Goal: Information Seeking & Learning: Learn about a topic

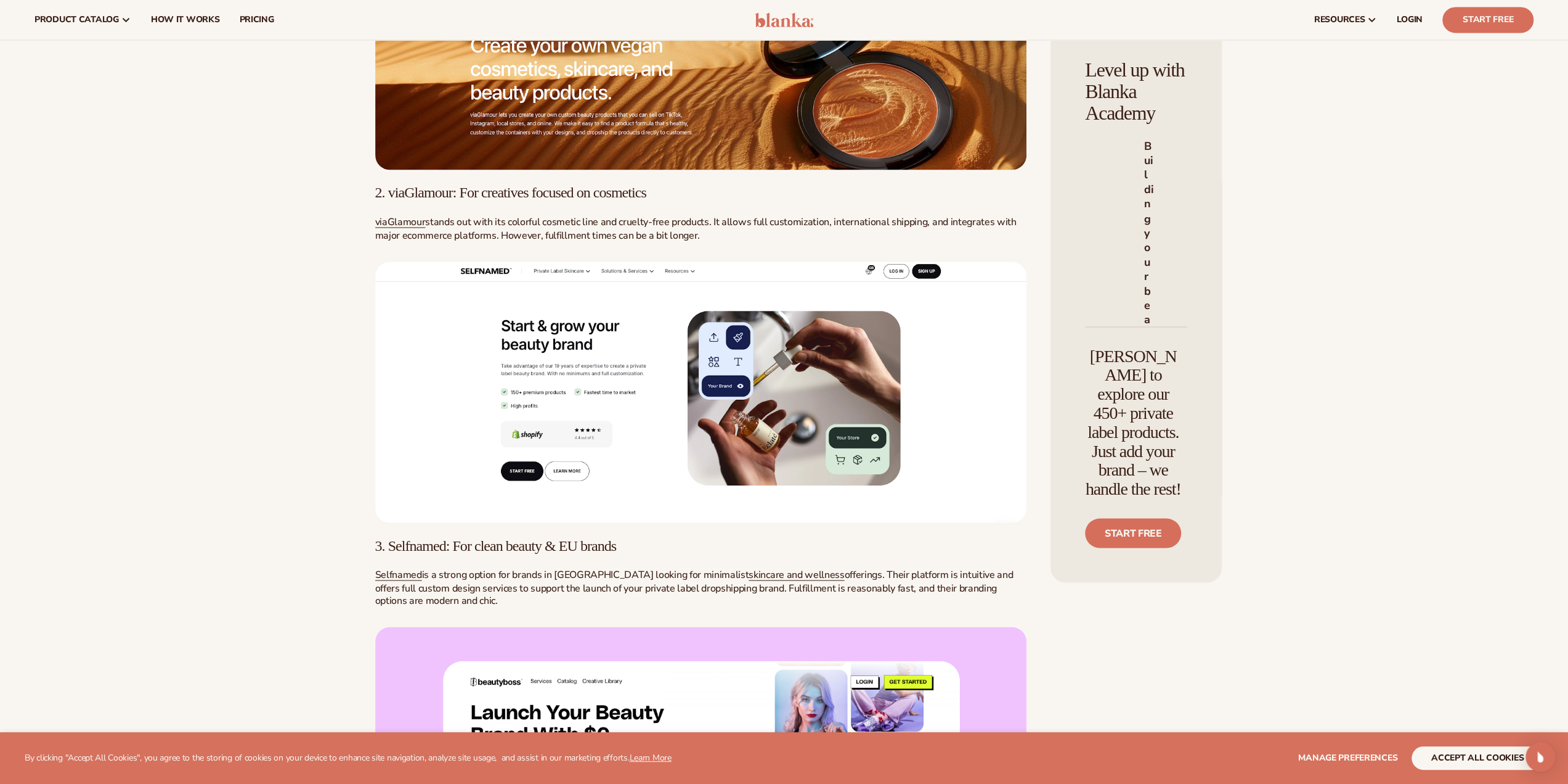
scroll to position [1835, 0]
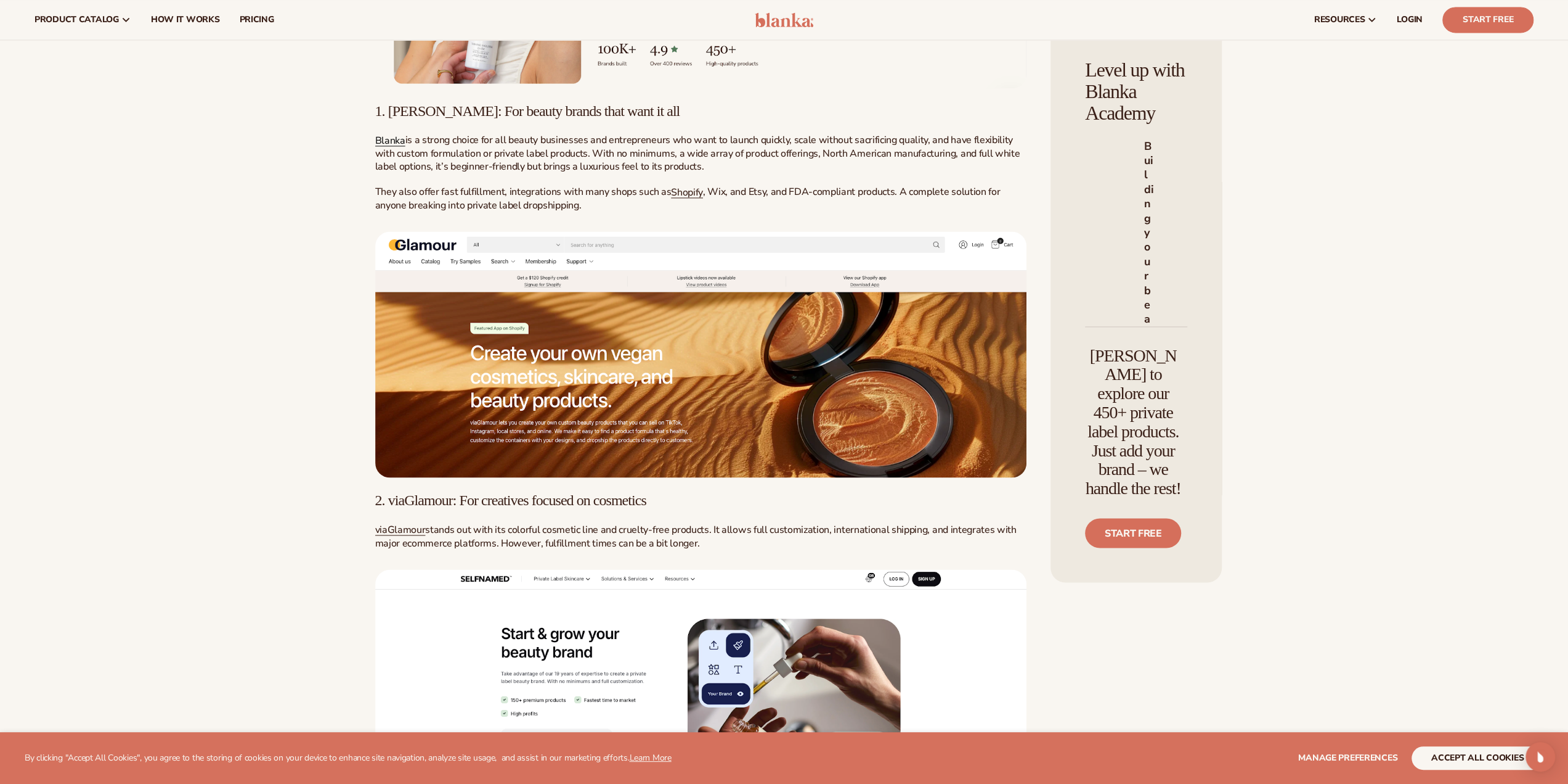
click at [388, 148] on span "Blanka" at bounding box center [390, 140] width 30 height 14
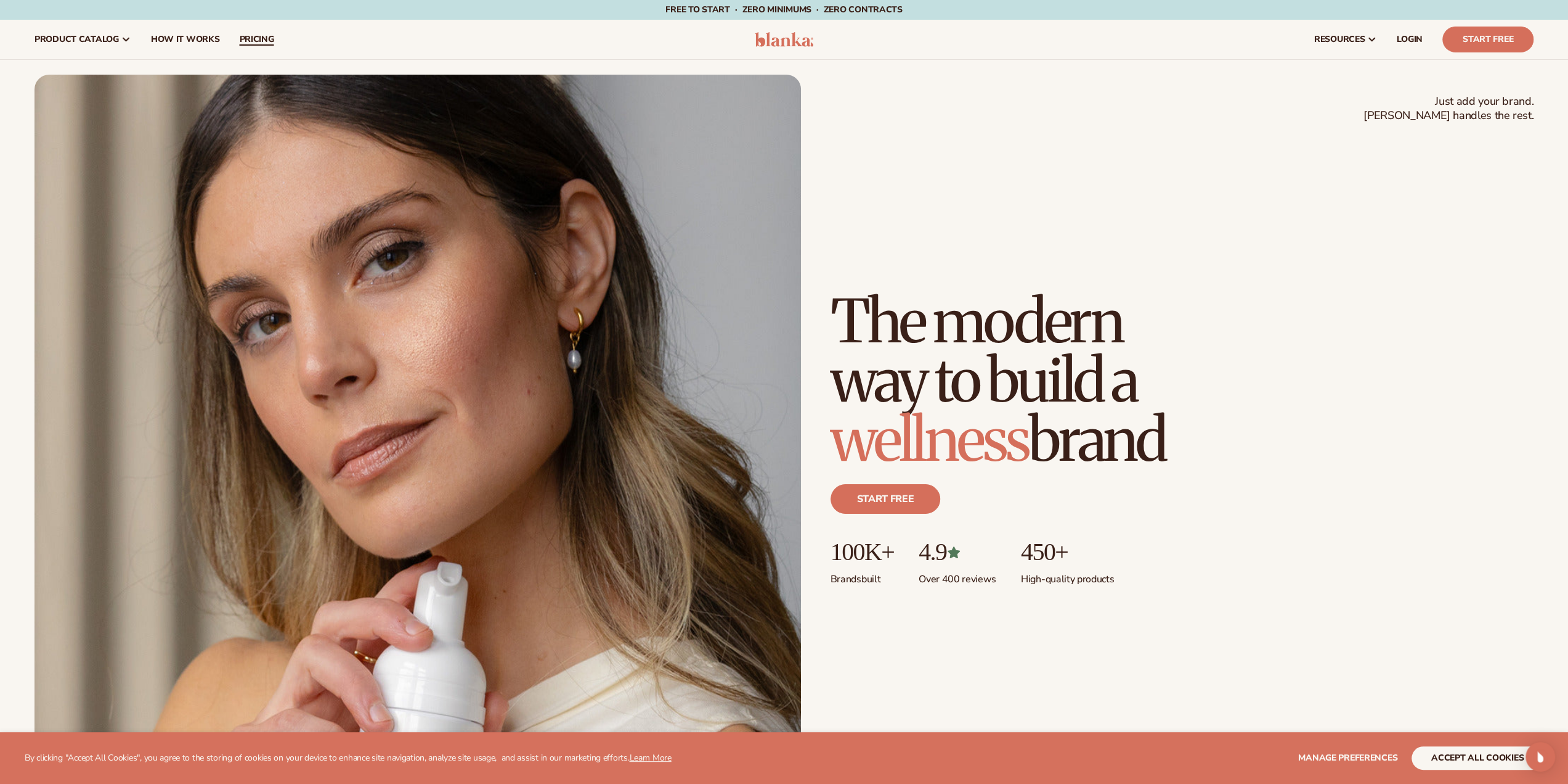
click at [253, 37] on span "pricing" at bounding box center [256, 39] width 35 height 10
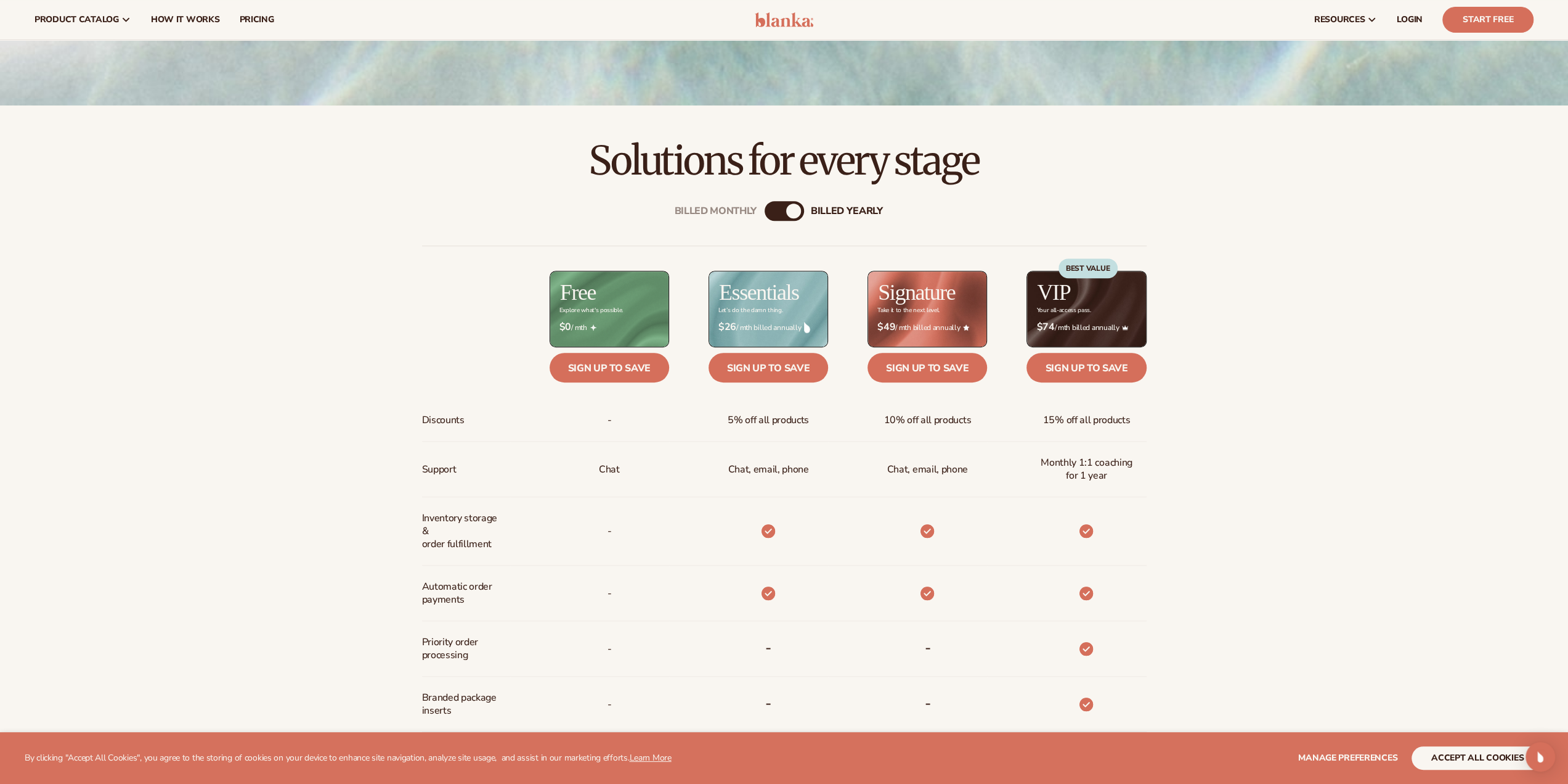
scroll to position [493, 0]
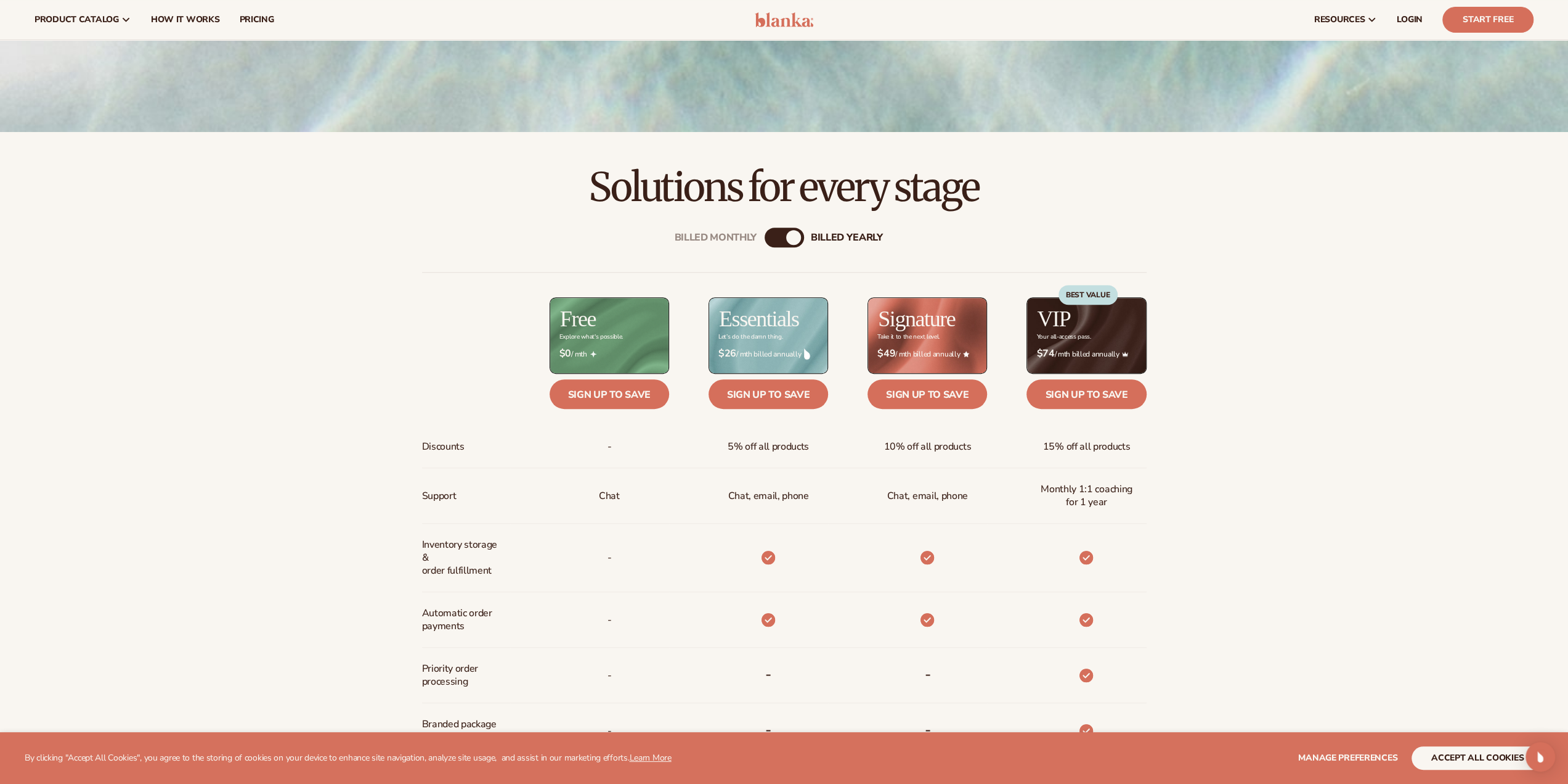
click at [791, 231] on div "billed Yearly" at bounding box center [794, 237] width 15 height 15
click at [790, 236] on div "billed Yearly" at bounding box center [794, 237] width 15 height 15
drag, startPoint x: 790, startPoint y: 235, endPoint x: 747, endPoint y: 236, distance: 43.0
click at [765, 236] on div "Billed Monthly billed Yearly" at bounding box center [784, 236] width 39 height 20
click at [796, 236] on div "billed Yearly" at bounding box center [794, 237] width 15 height 15
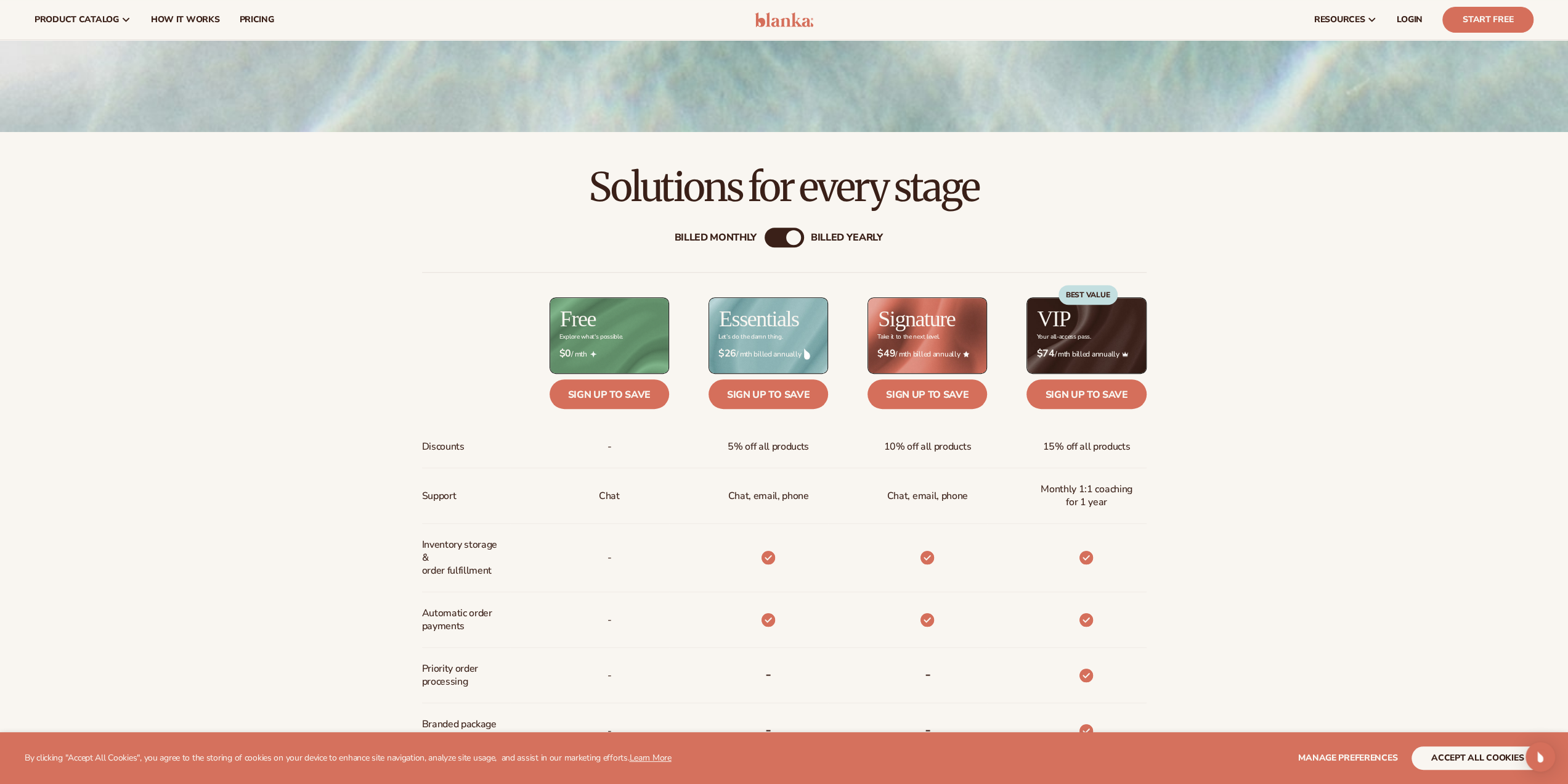
click at [726, 235] on div "Billed Monthly" at bounding box center [716, 237] width 82 height 12
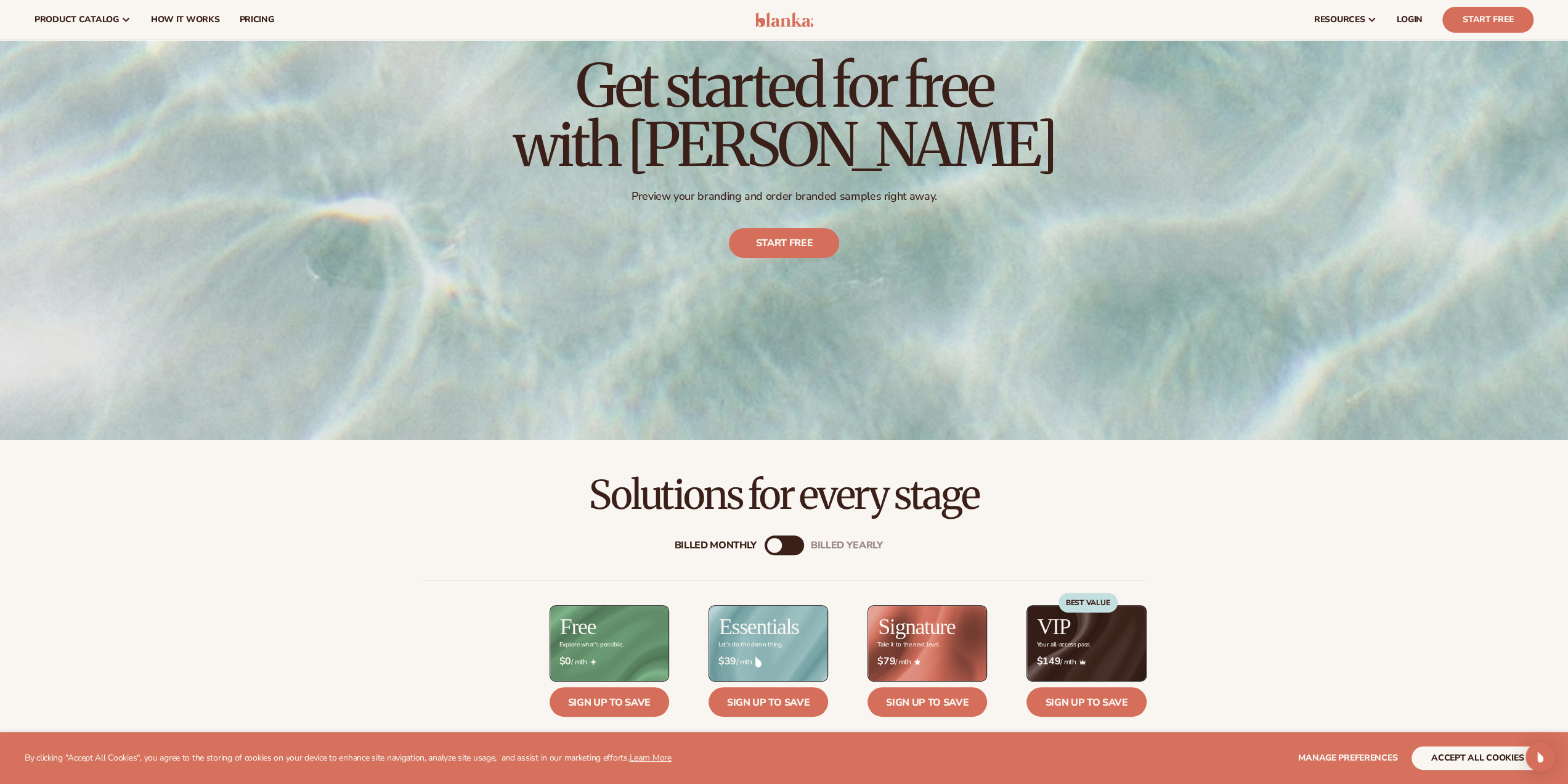
scroll to position [185, 0]
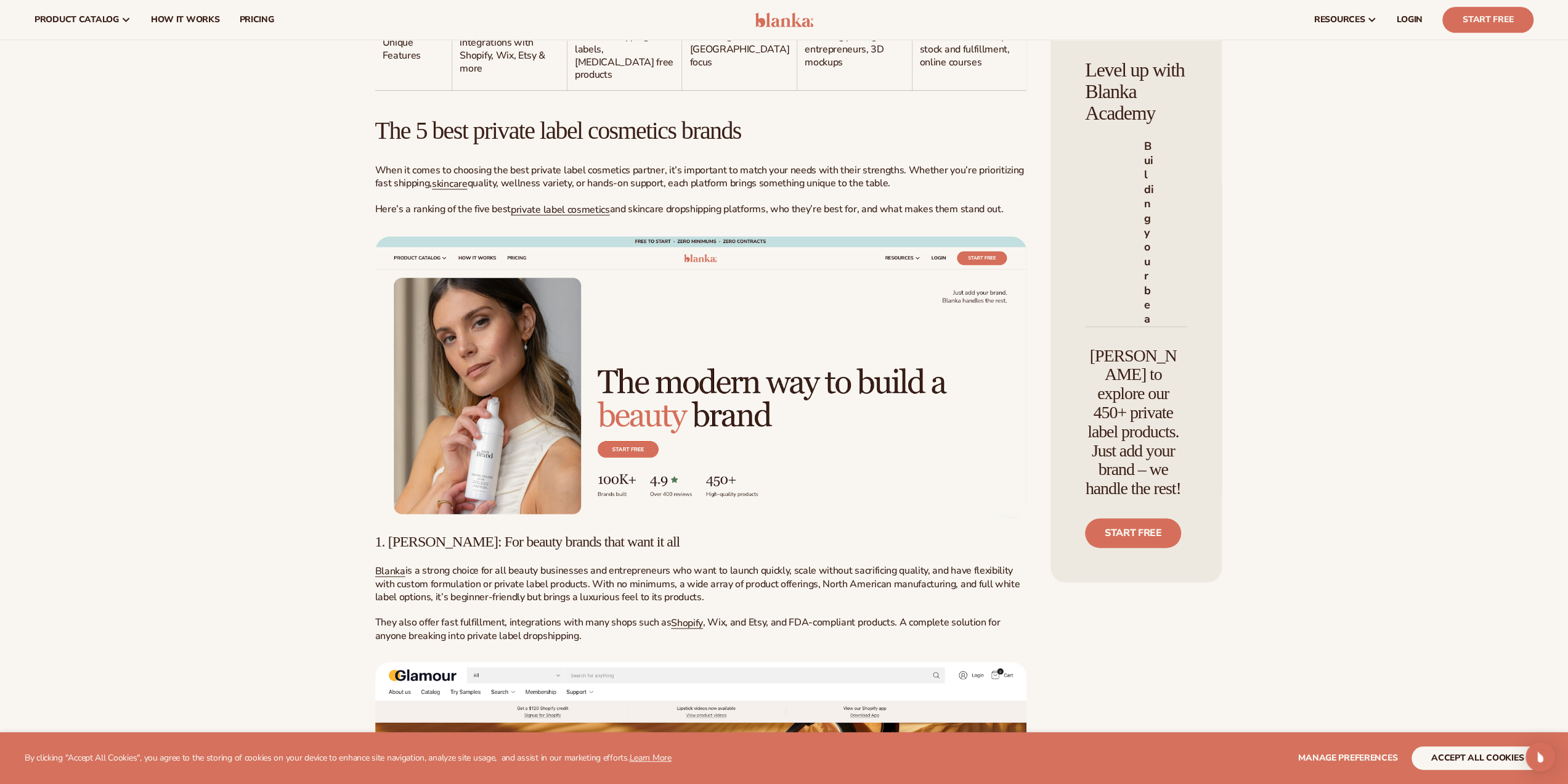
scroll to position [1404, 0]
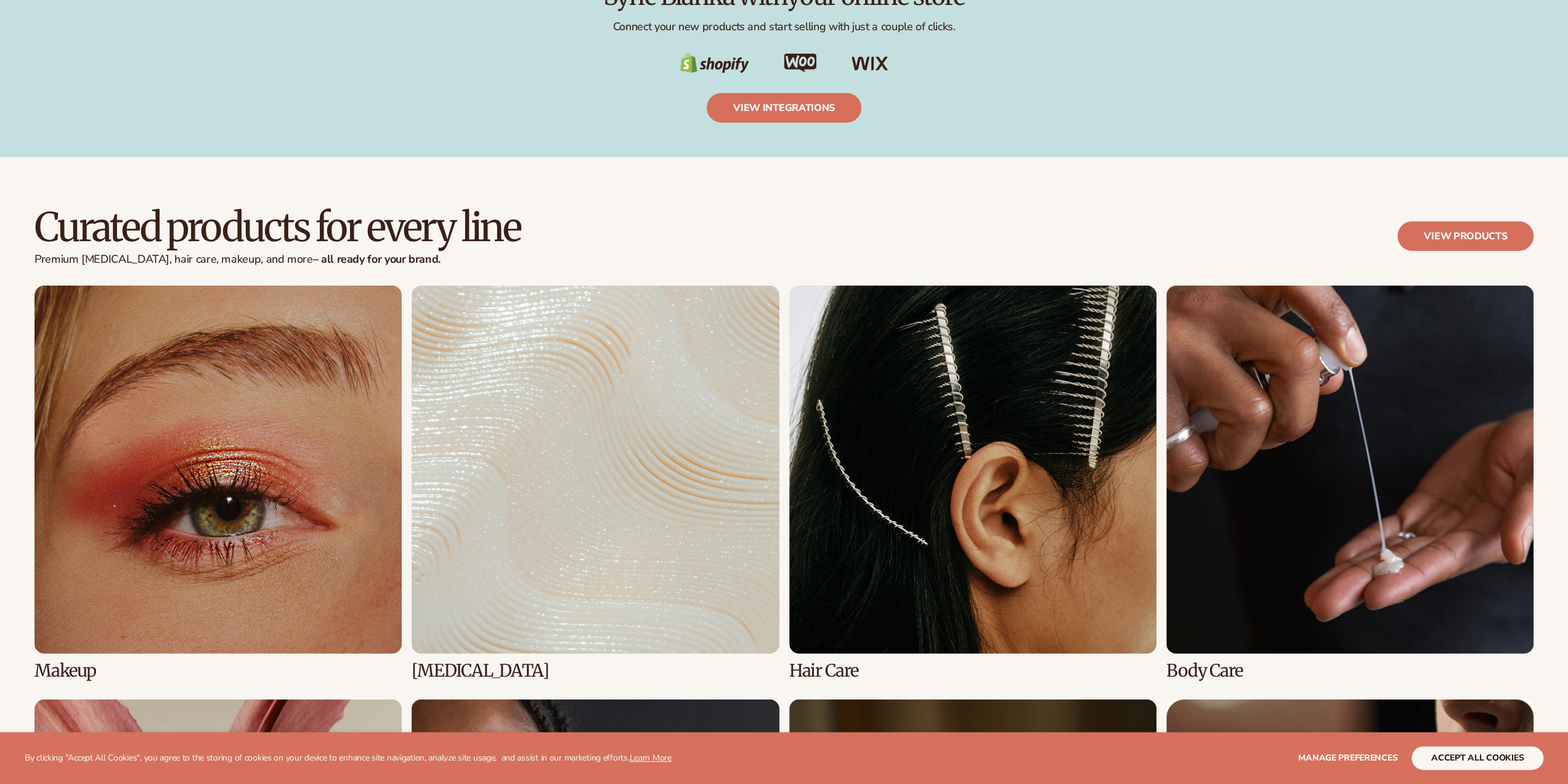
scroll to position [3206, 0]
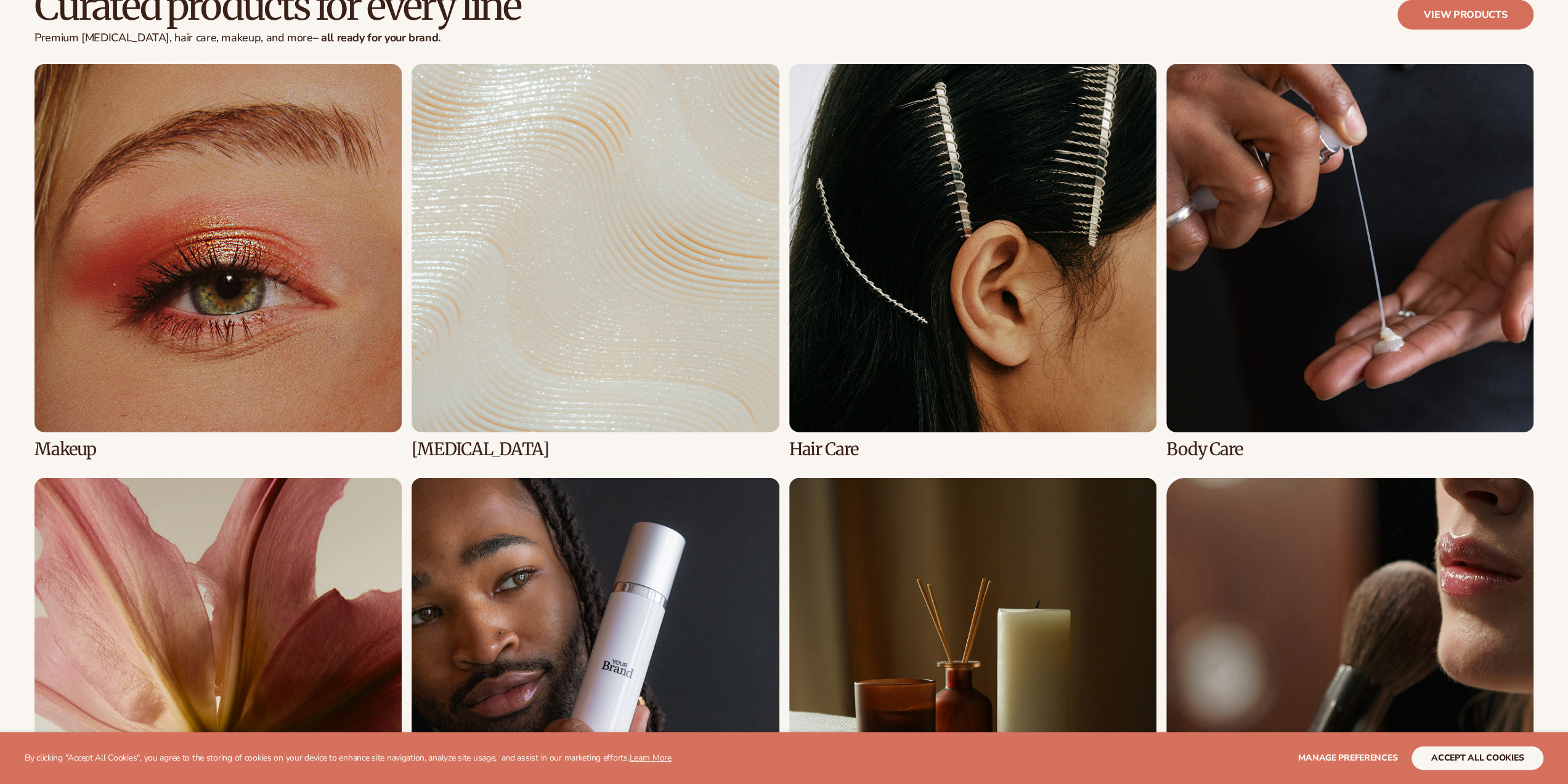
click at [573, 354] on link "2 / 8" at bounding box center [595, 262] width 367 height 394
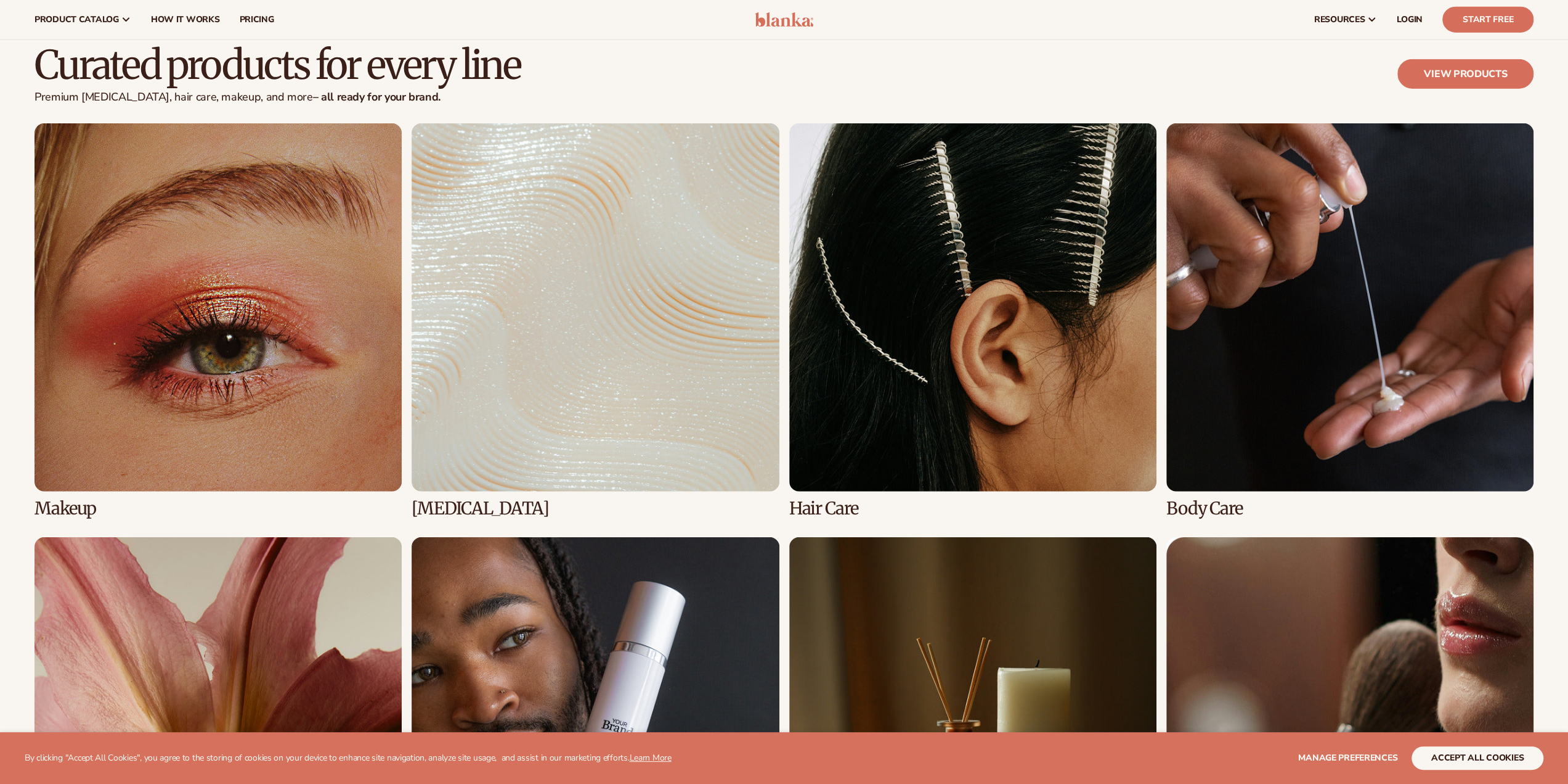
scroll to position [3144, 0]
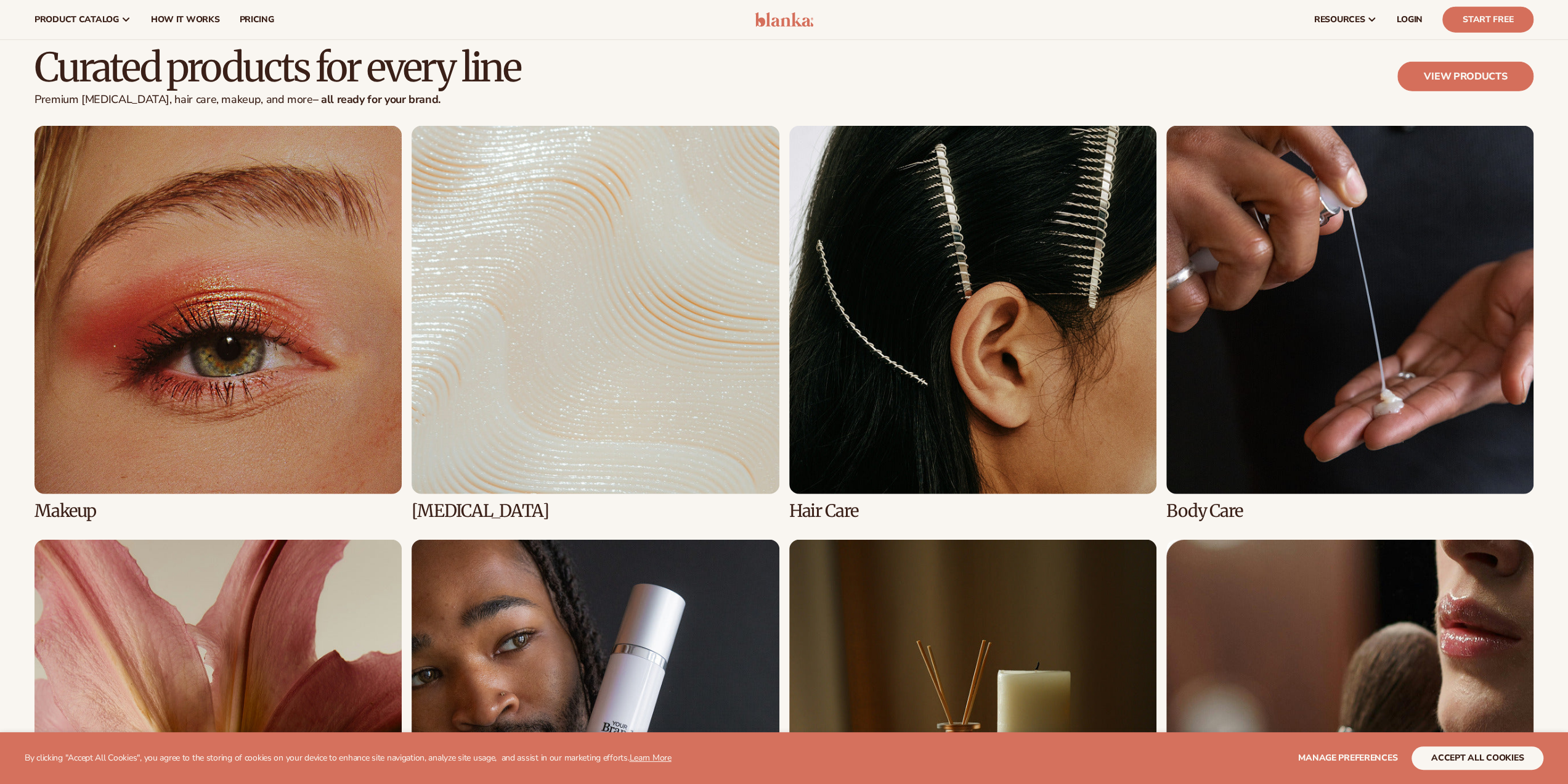
click at [1260, 267] on link "4 / 8" at bounding box center [1349, 323] width 367 height 394
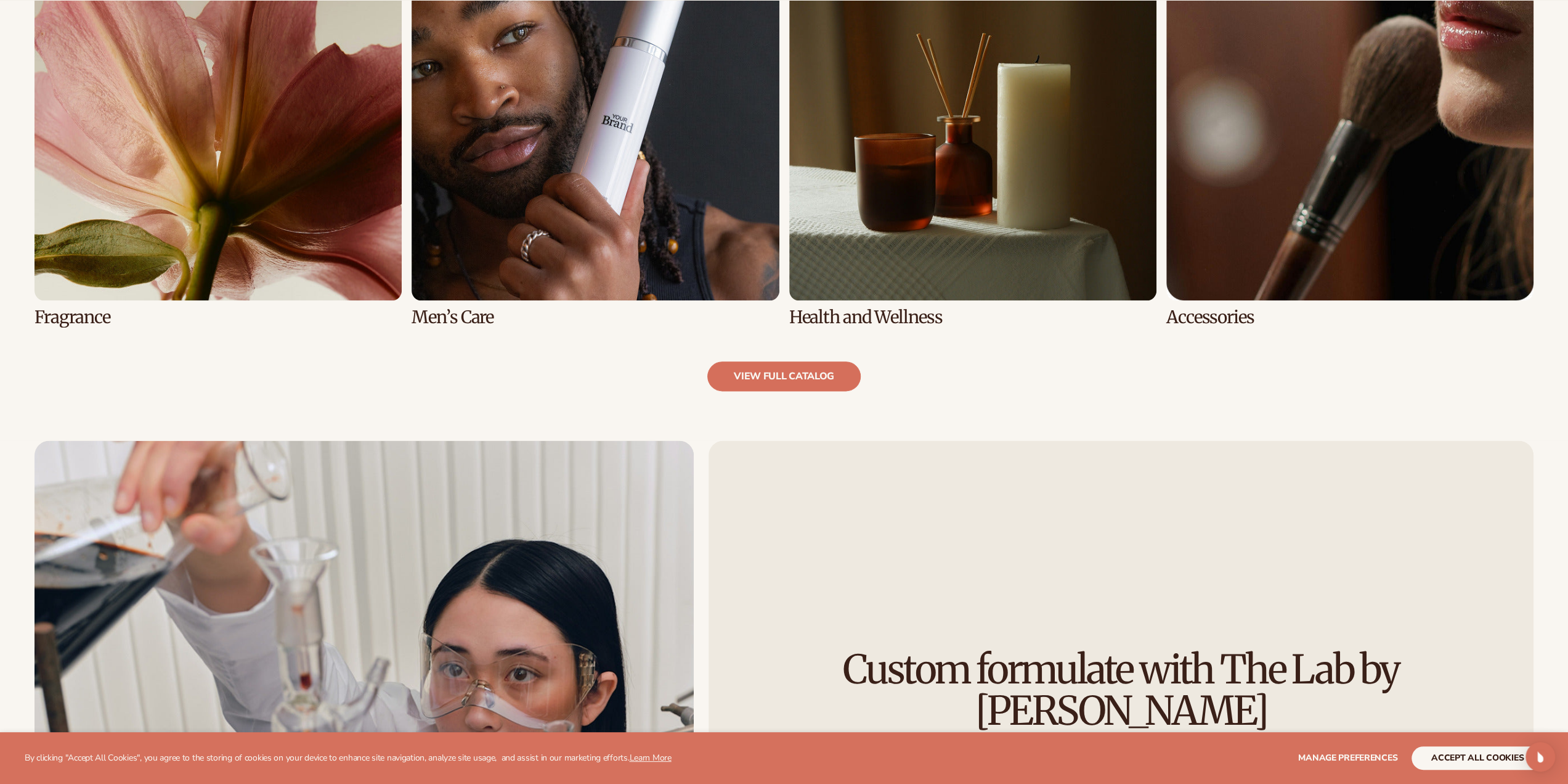
scroll to position [1665, 0]
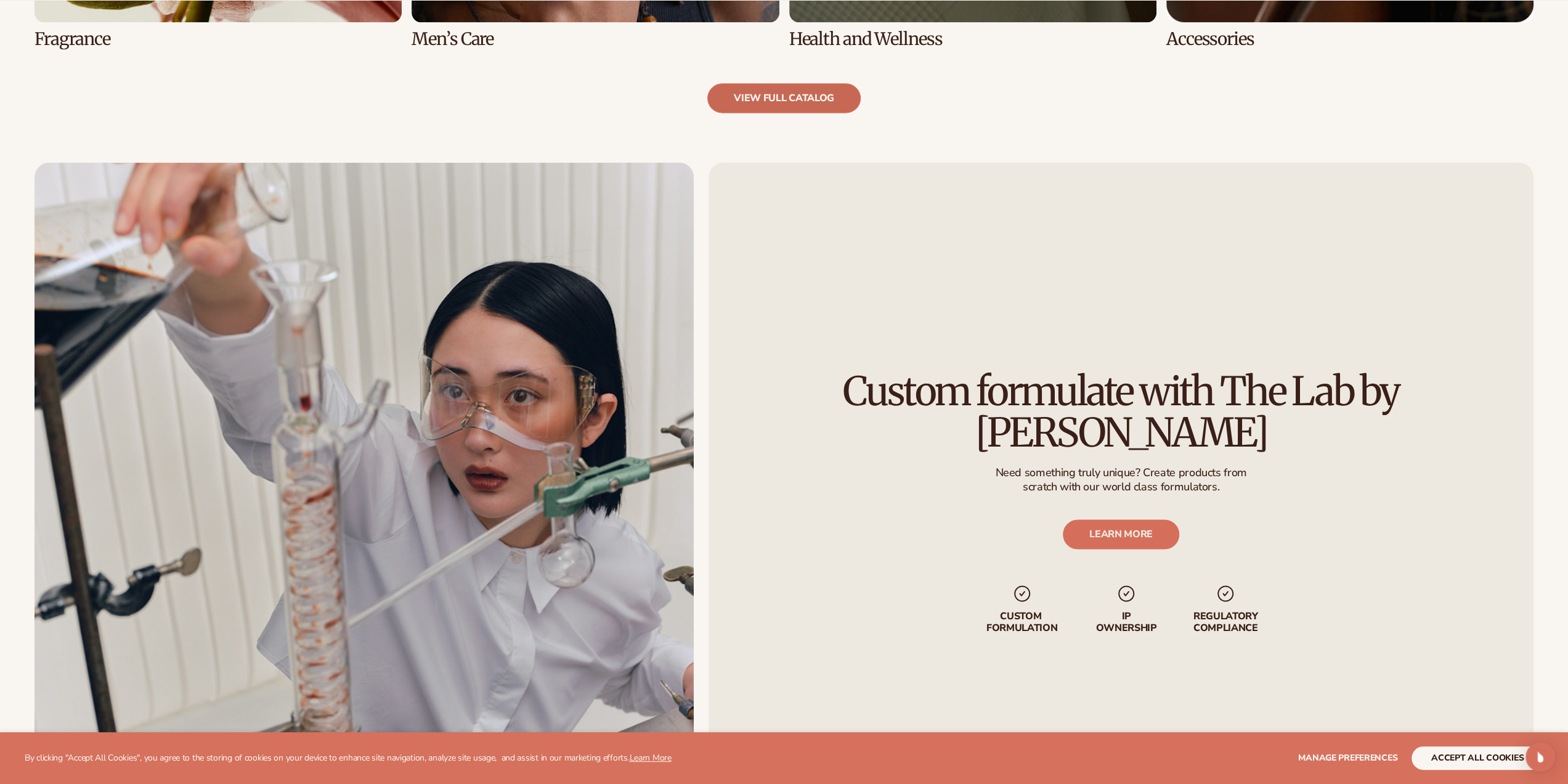
click at [791, 93] on link "view full catalog" at bounding box center [784, 98] width 153 height 30
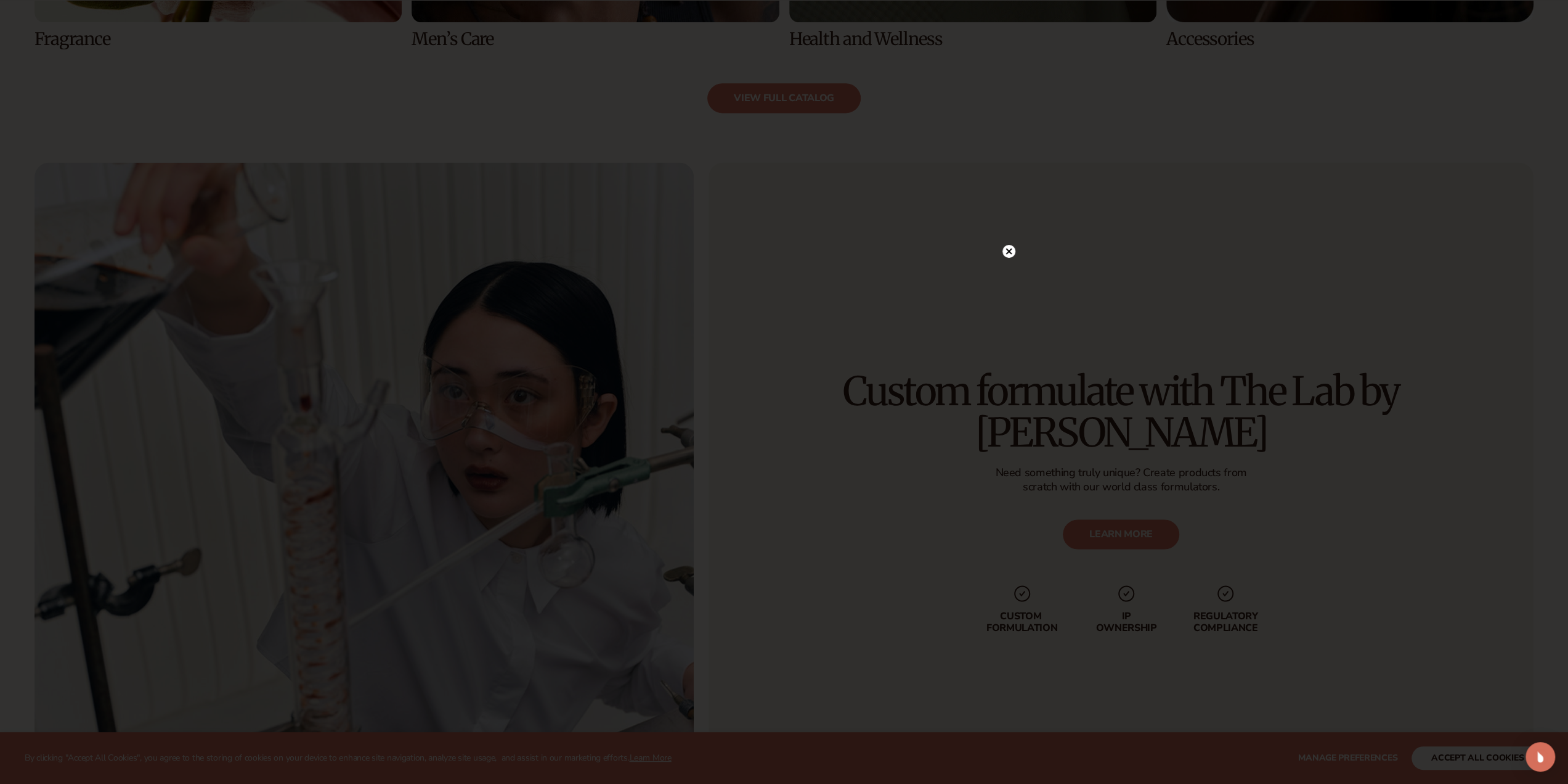
click at [1011, 248] on circle at bounding box center [1010, 251] width 13 height 13
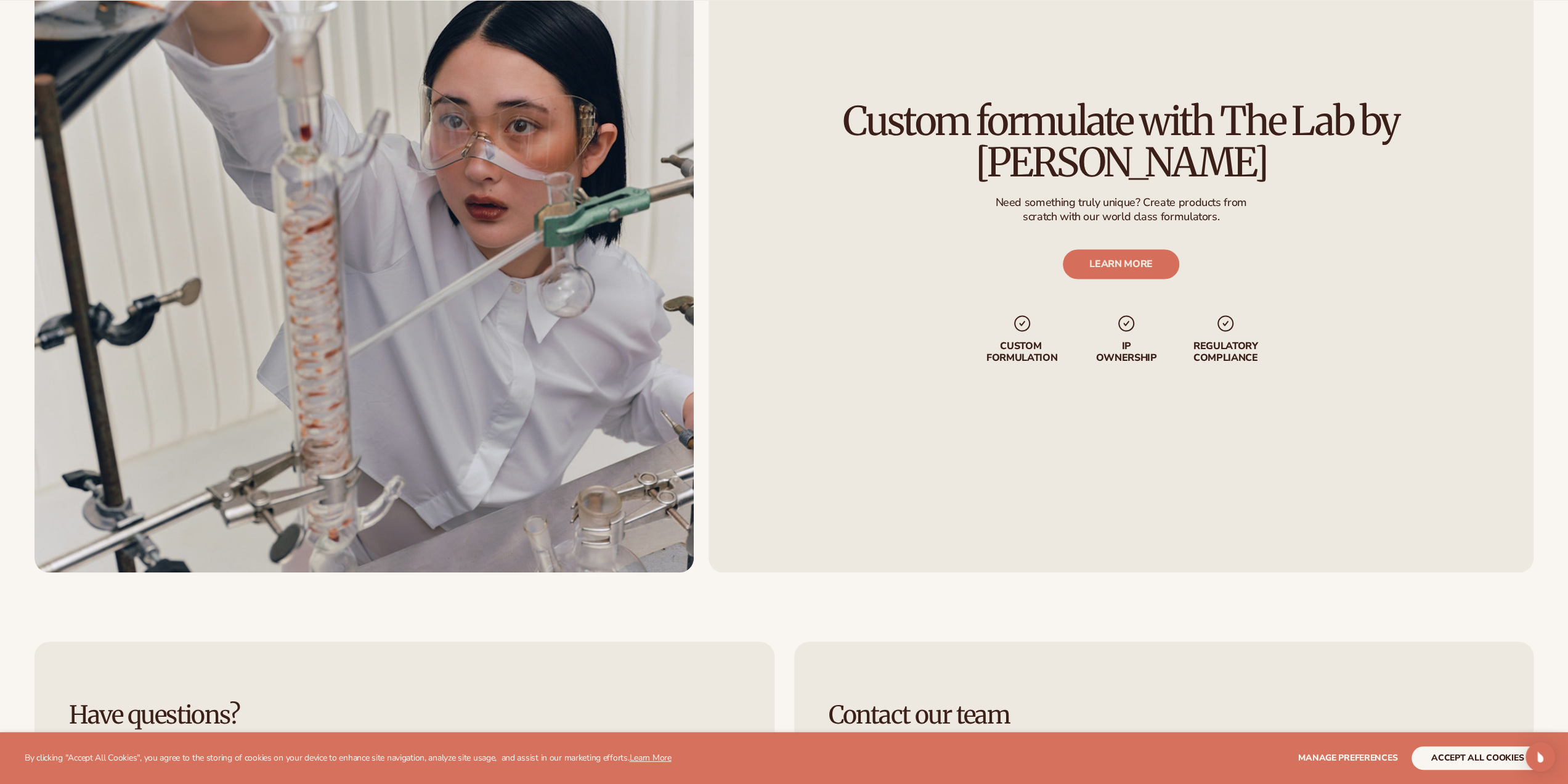
scroll to position [2281, 0]
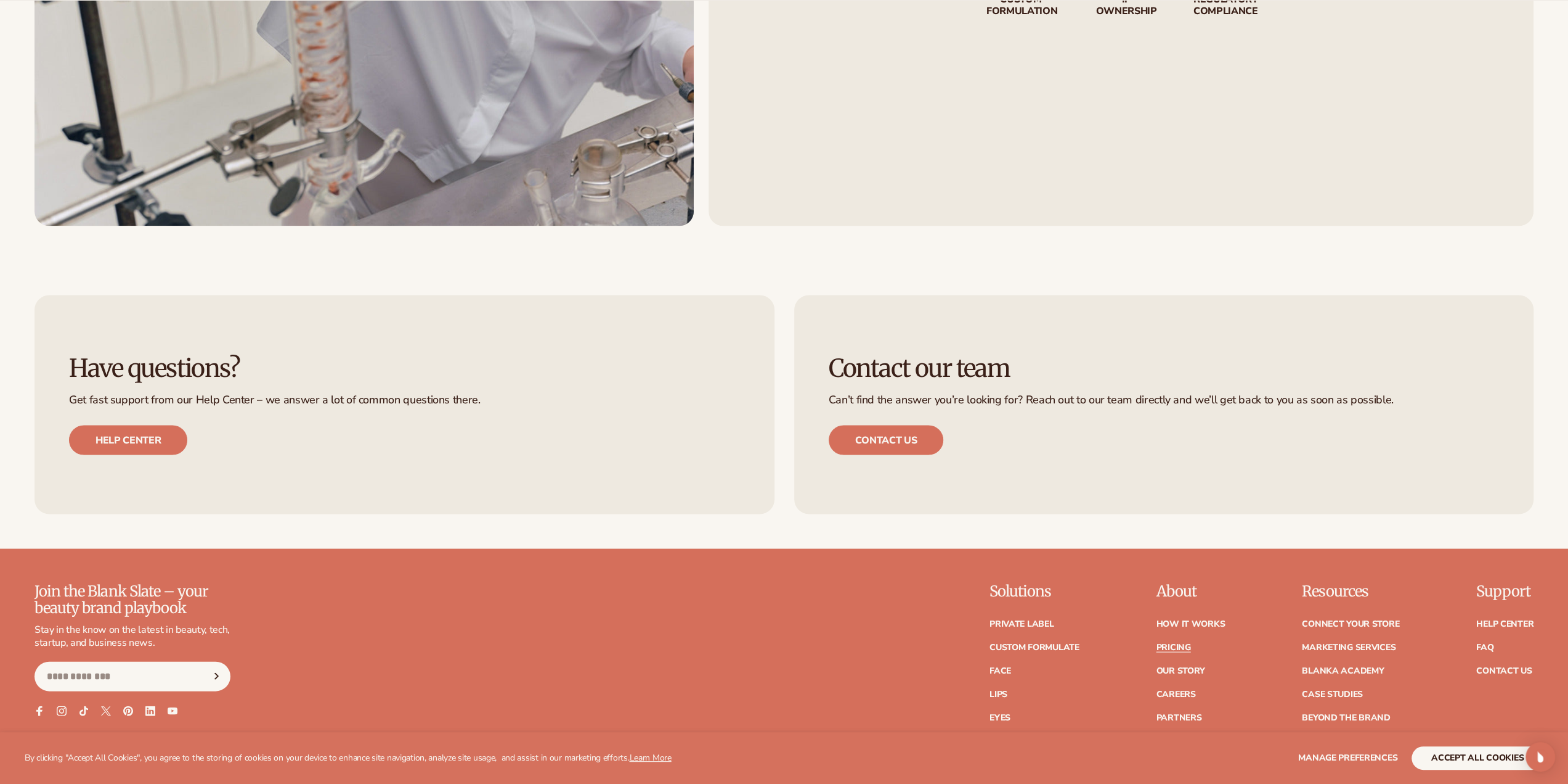
click at [1168, 643] on link "Pricing" at bounding box center [1173, 647] width 35 height 8
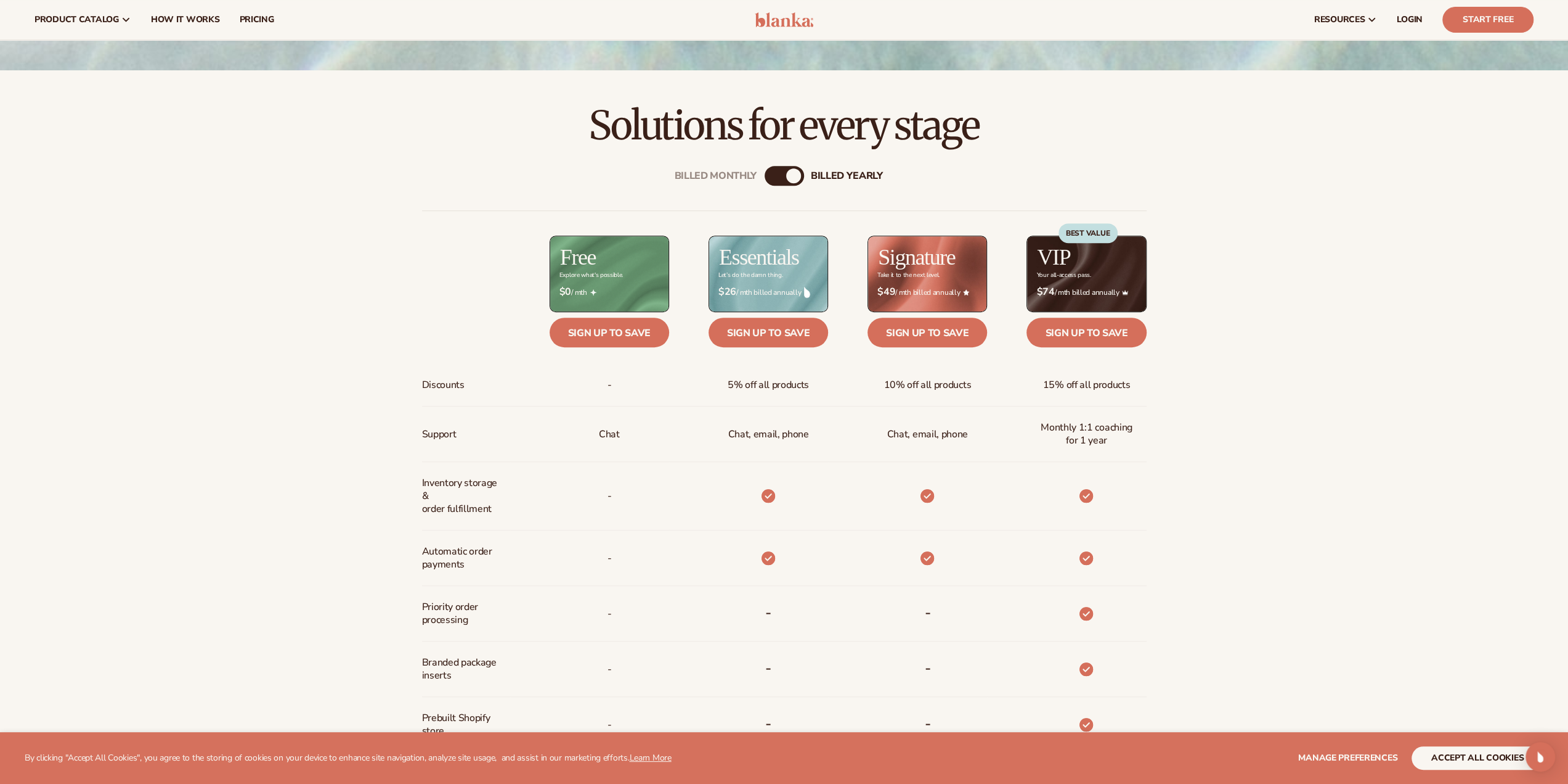
scroll to position [555, 0]
click at [732, 173] on div "Billed Monthly" at bounding box center [716, 176] width 82 height 12
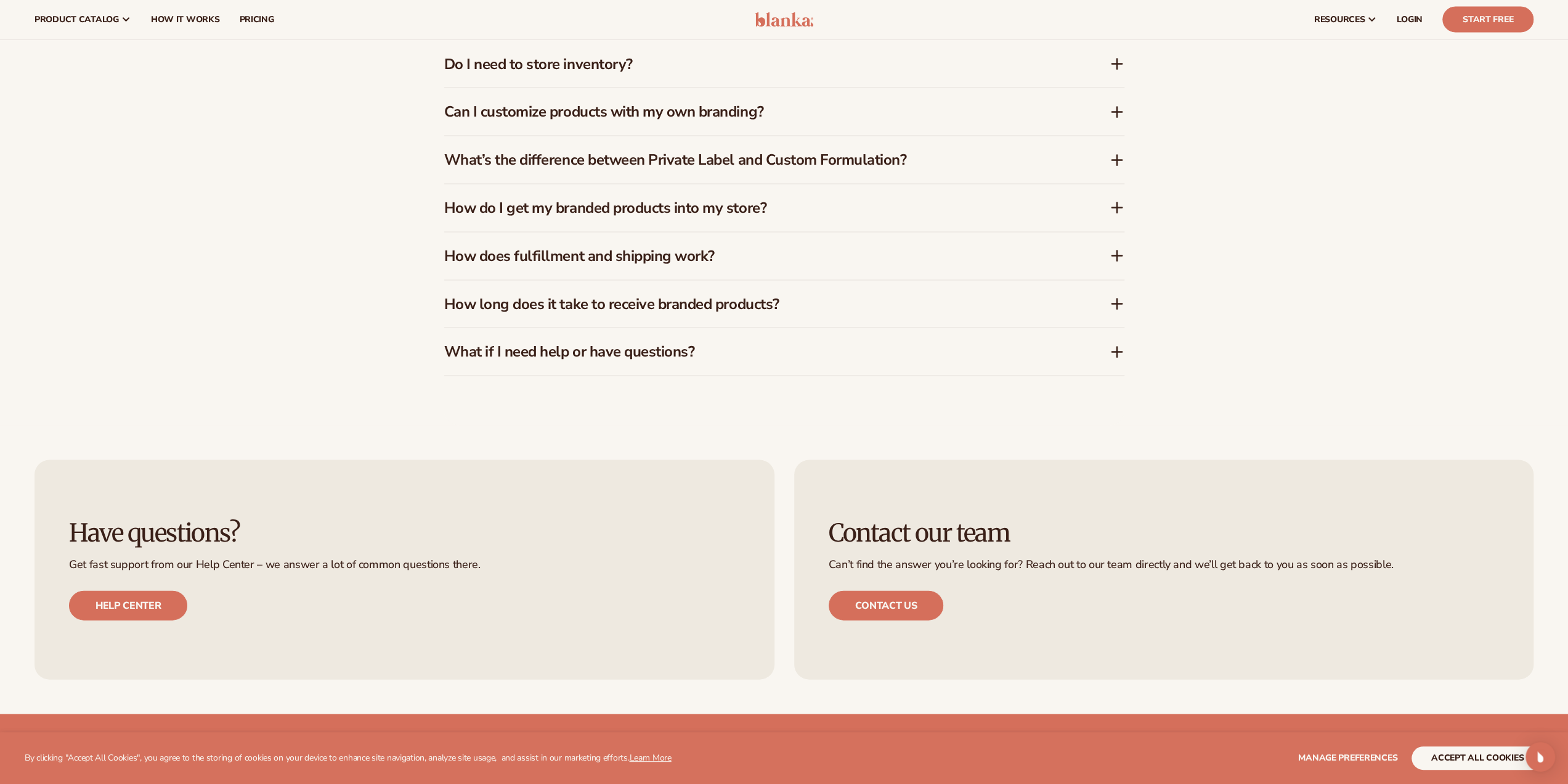
scroll to position [2096, 0]
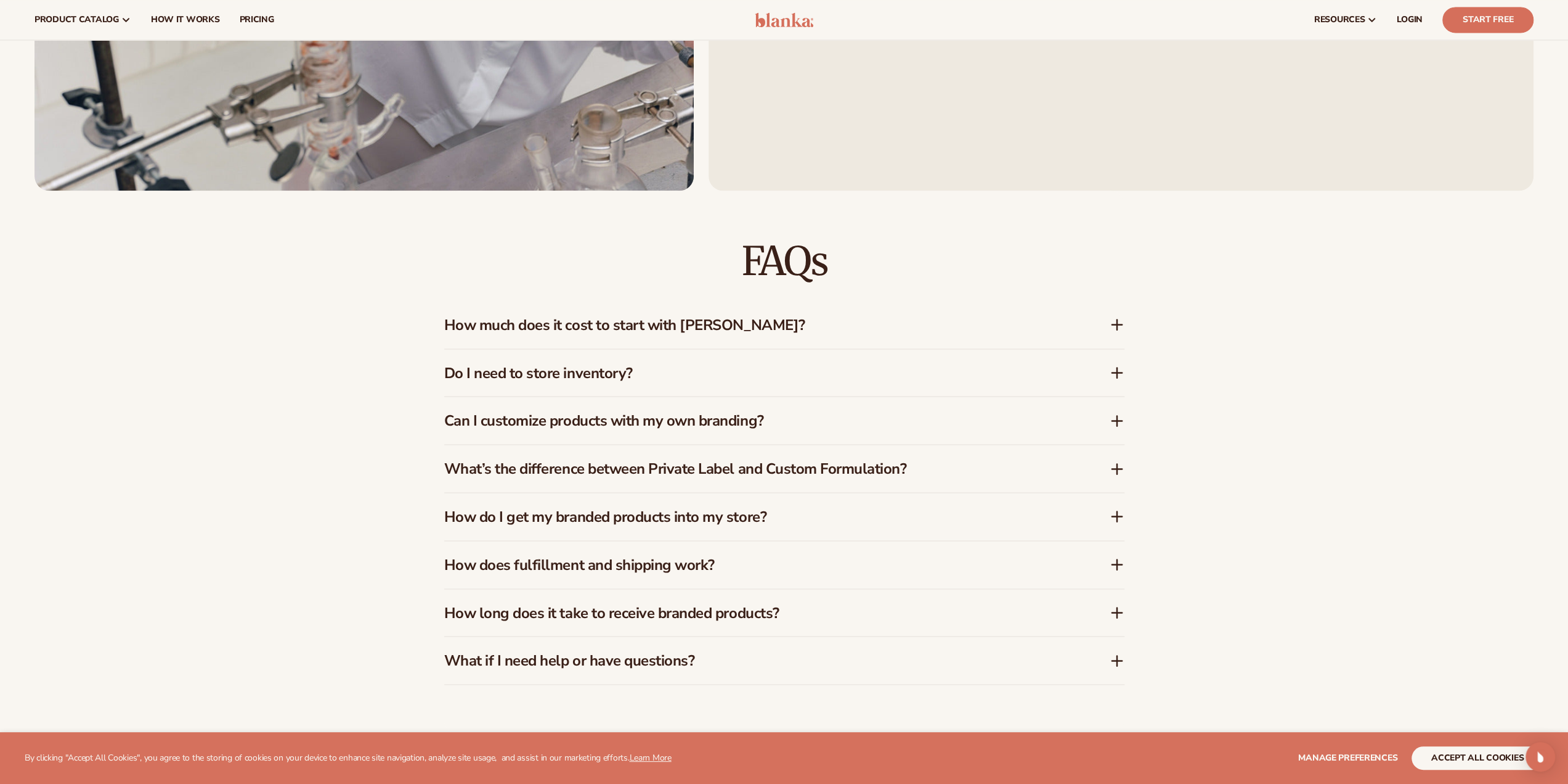
click at [717, 423] on h3 "Can I customize products with my own branding?" at bounding box center [758, 420] width 629 height 18
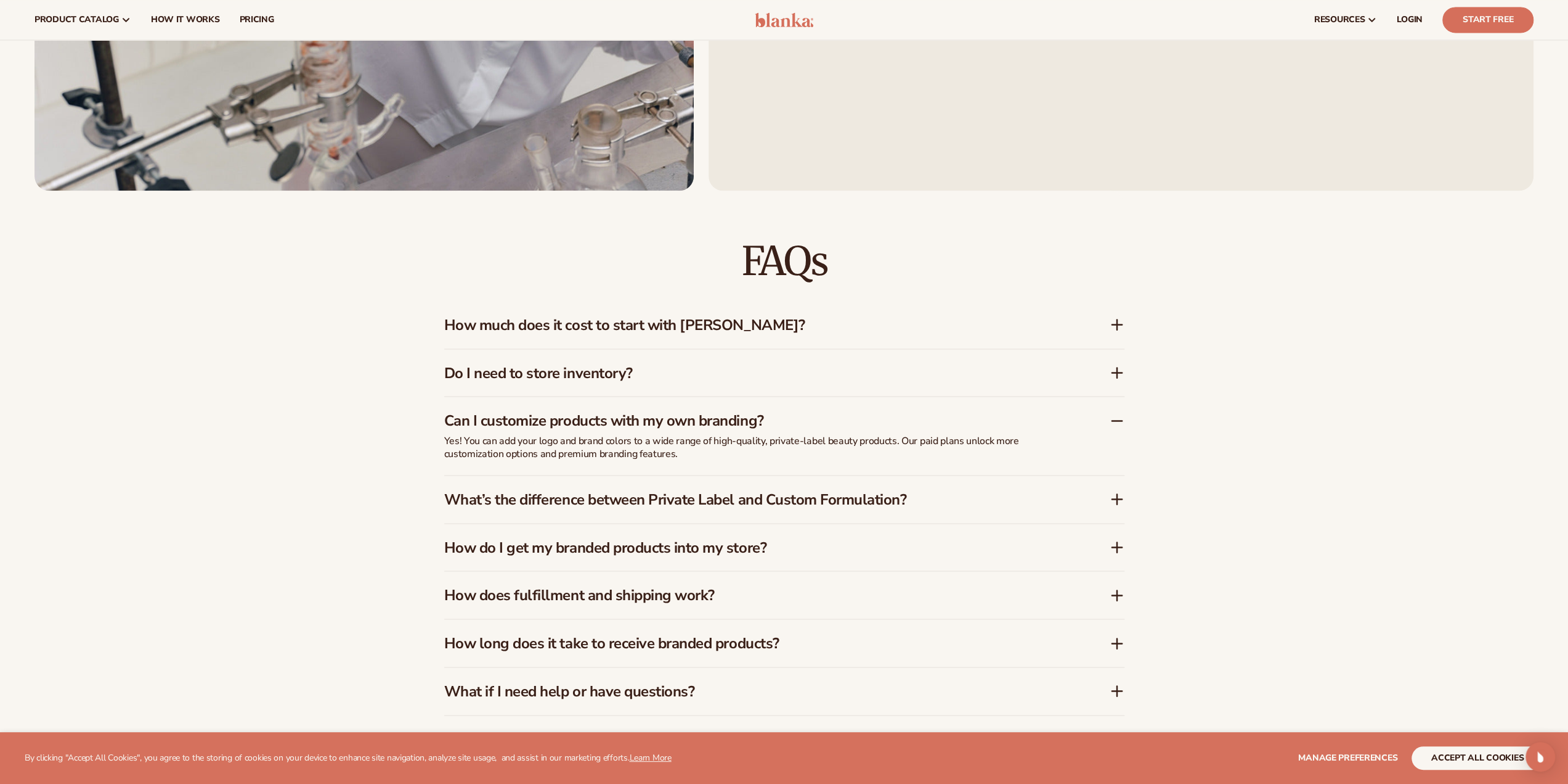
click at [731, 634] on h3 "How long does it take to receive branded products?" at bounding box center [758, 642] width 629 height 18
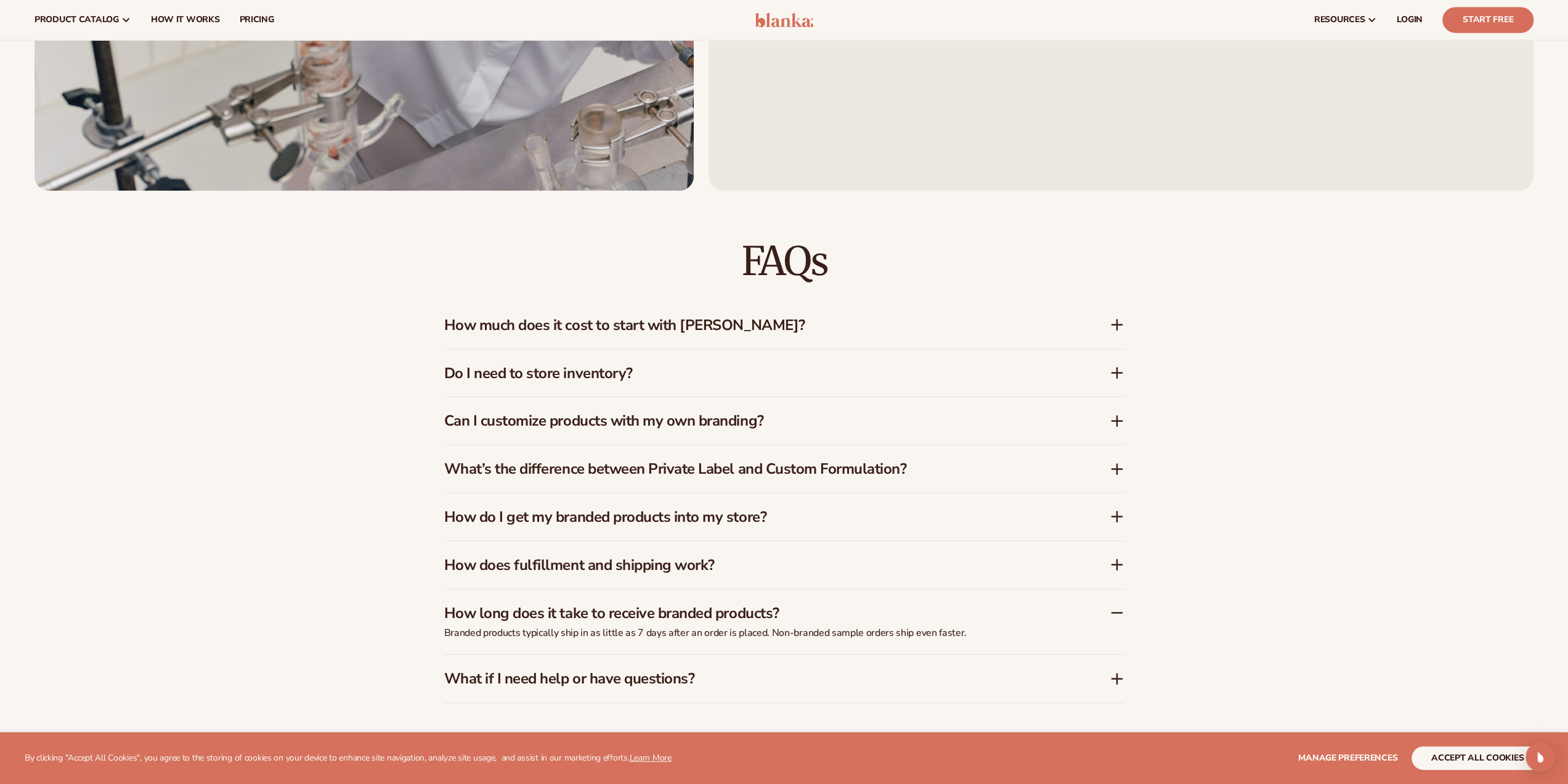
click at [619, 561] on h3 "How does fulfillment and shipping work?" at bounding box center [758, 564] width 629 height 18
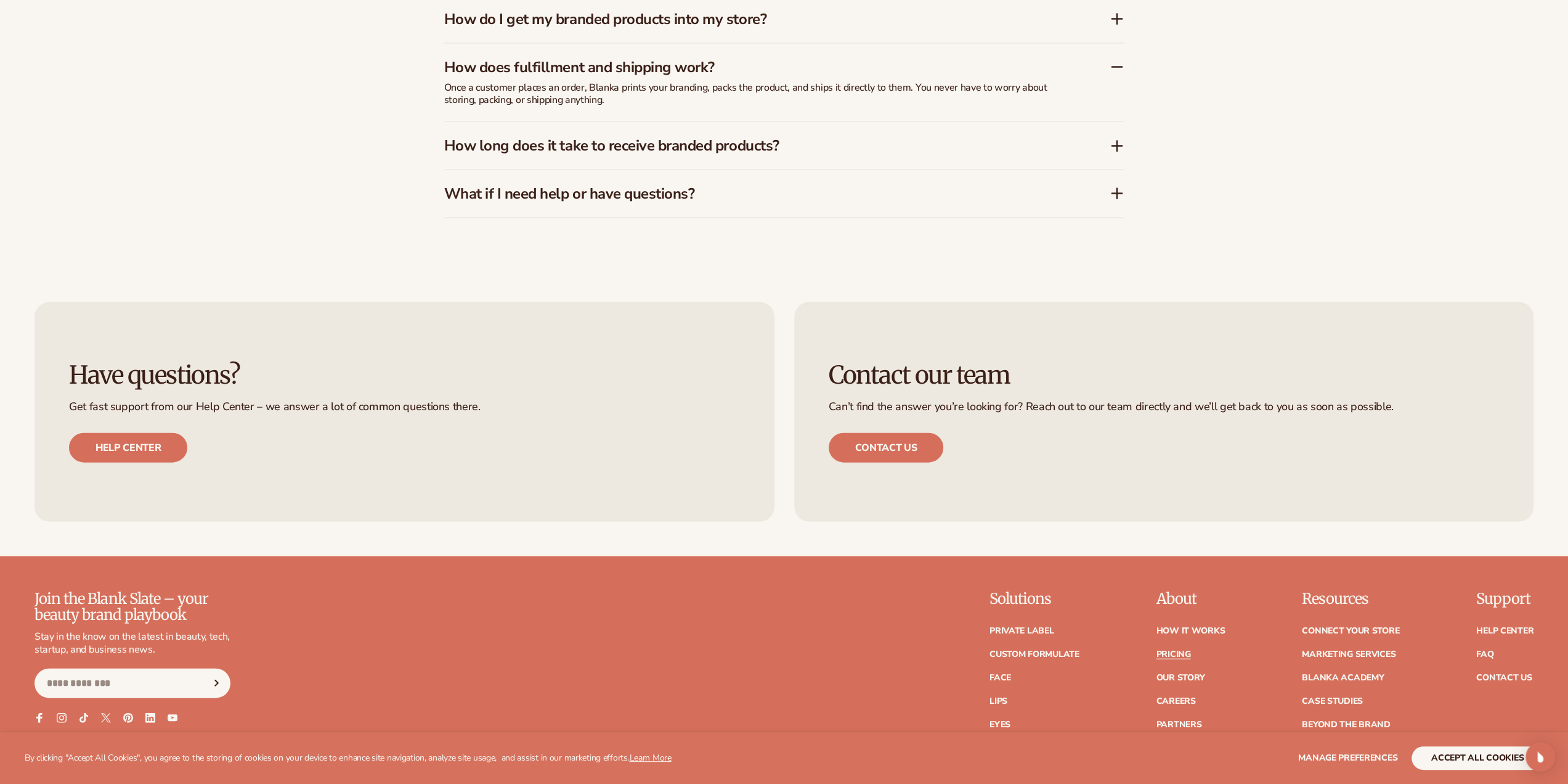
scroll to position [2774, 0]
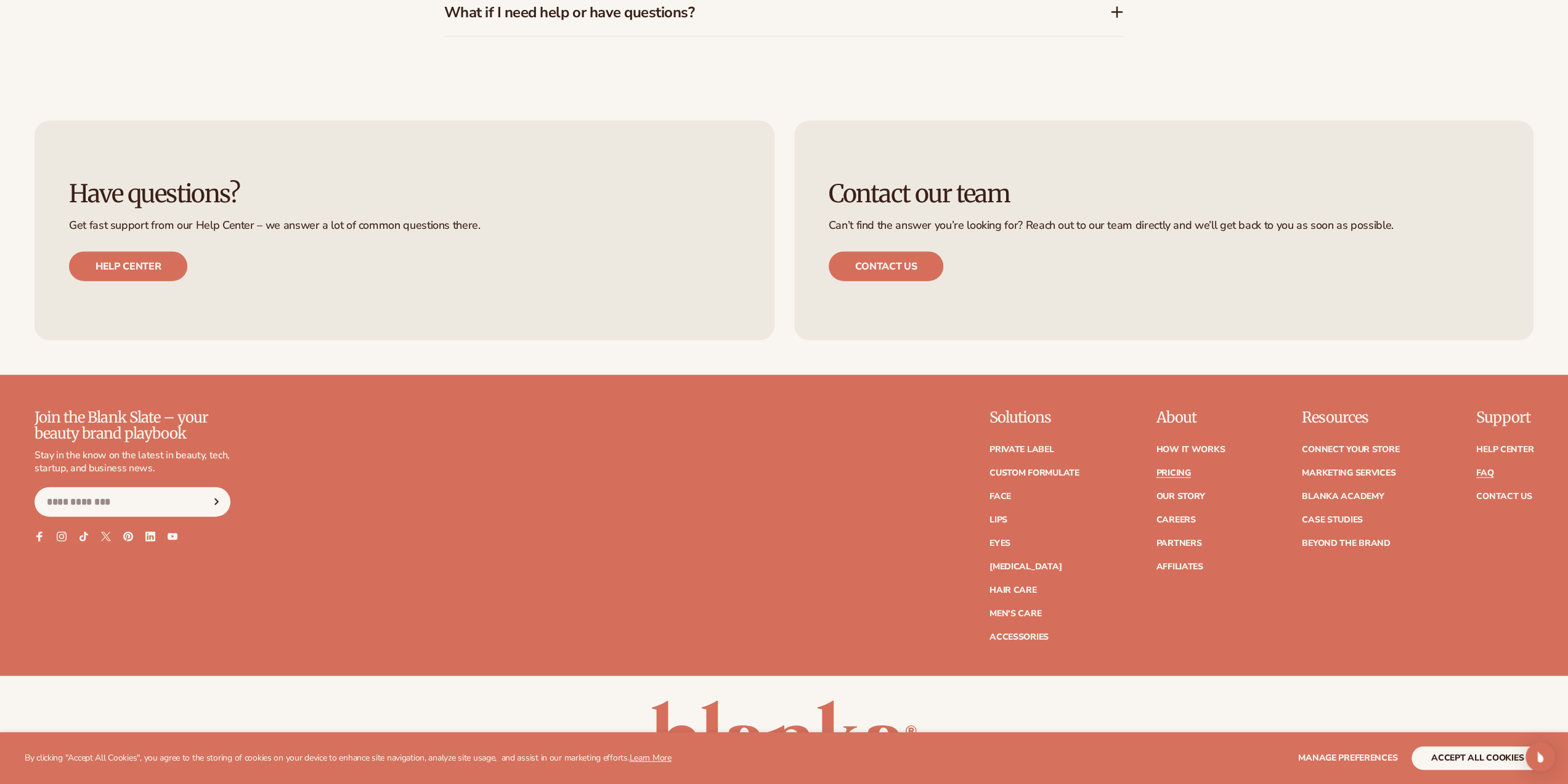
click at [1490, 469] on link "FAQ" at bounding box center [1485, 472] width 17 height 8
